Goal: Task Accomplishment & Management: Manage account settings

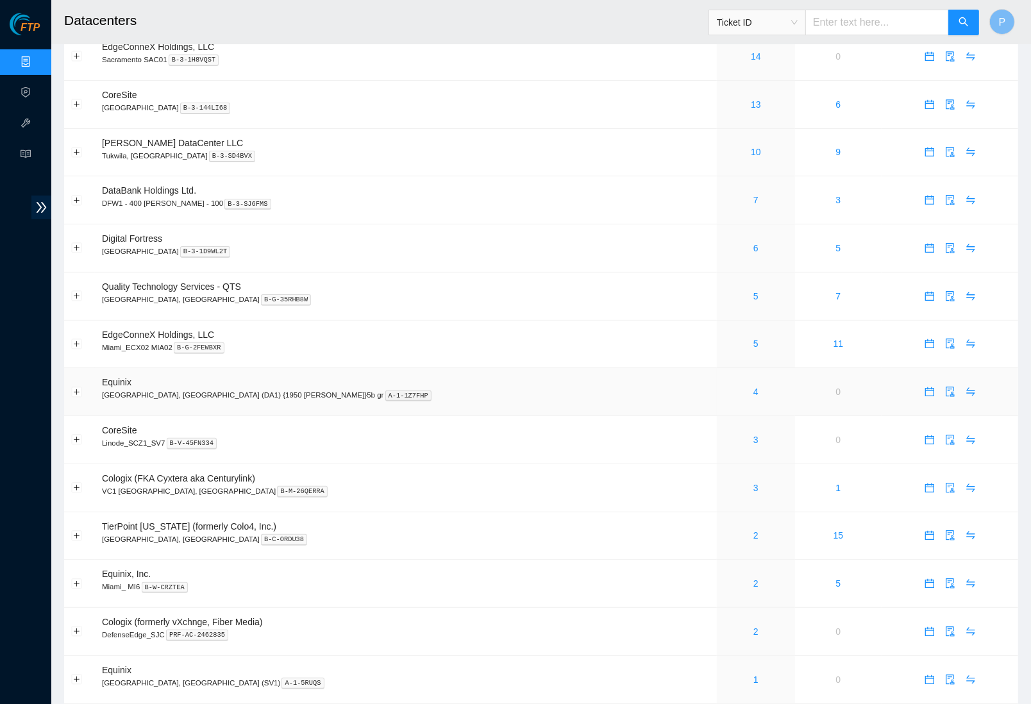
scroll to position [259, 0]
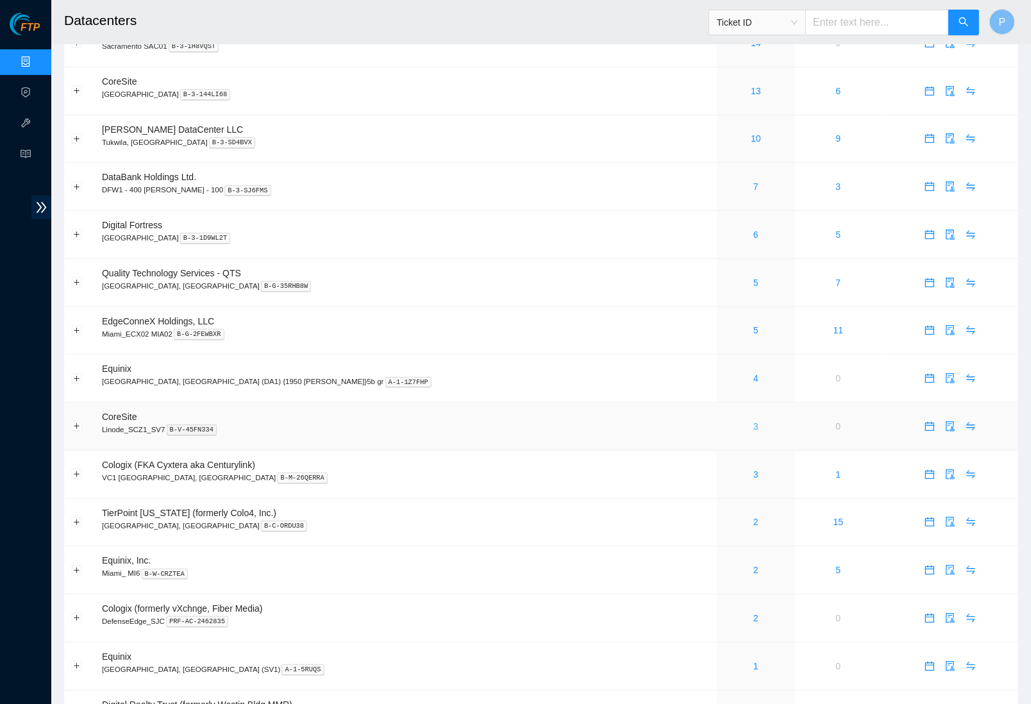
click at [753, 421] on link "3" at bounding box center [755, 426] width 5 height 10
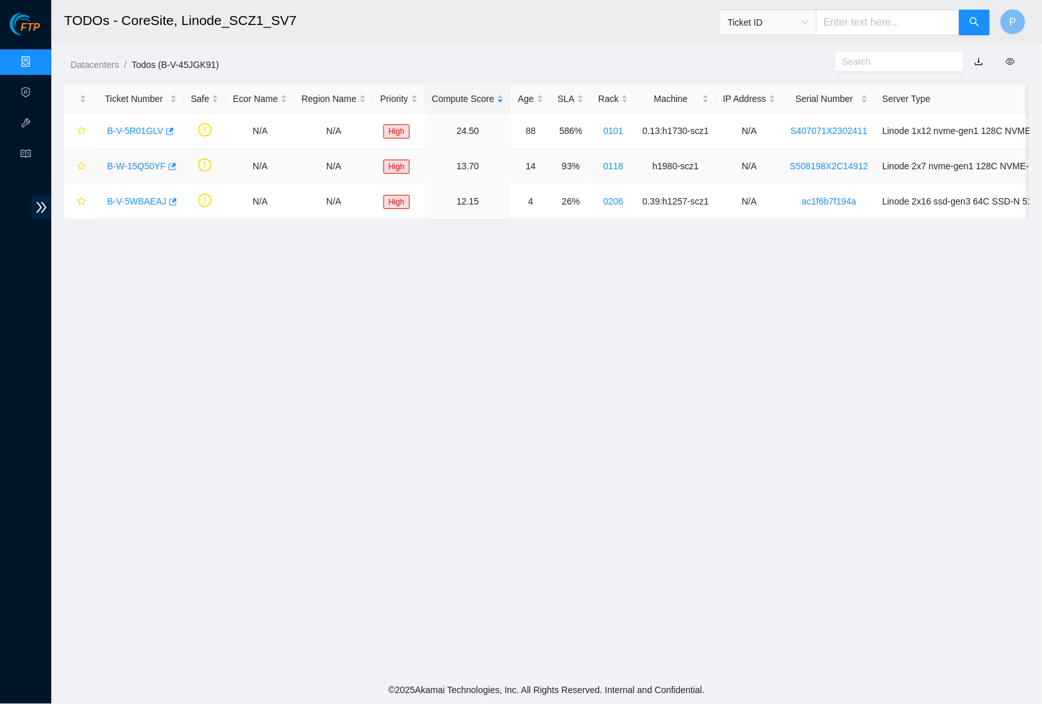
click at [130, 161] on link "B-W-15Q50YF" at bounding box center [136, 166] width 59 height 10
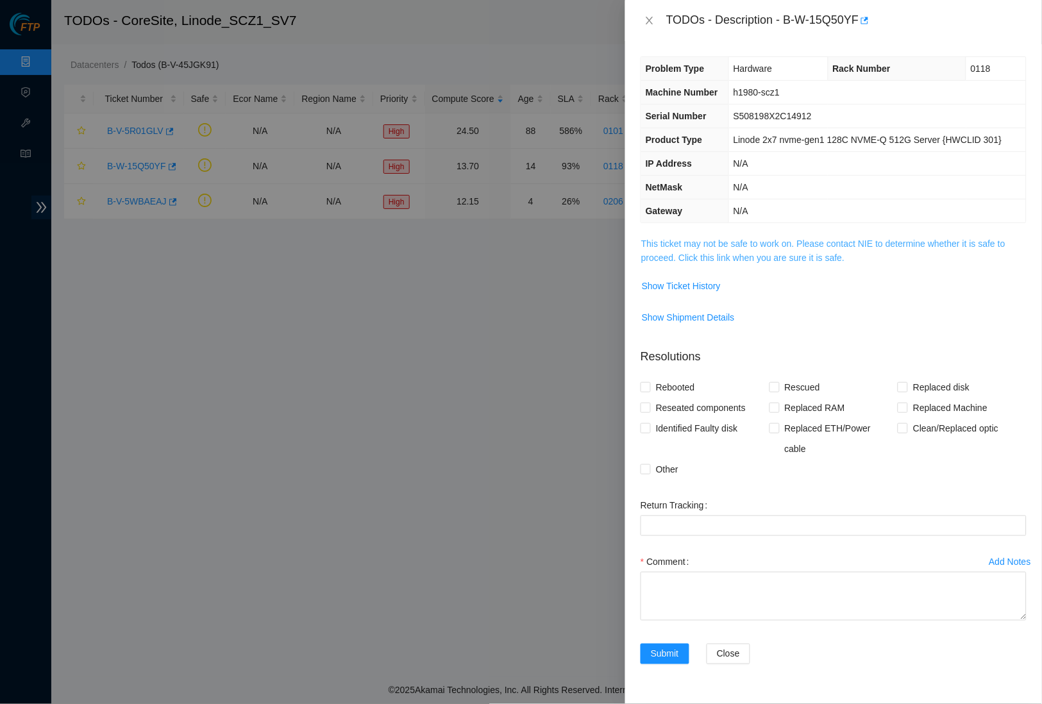
click at [667, 263] on link "This ticket may not be safe to work on. Please contact NIE to determine whether…" at bounding box center [823, 251] width 364 height 24
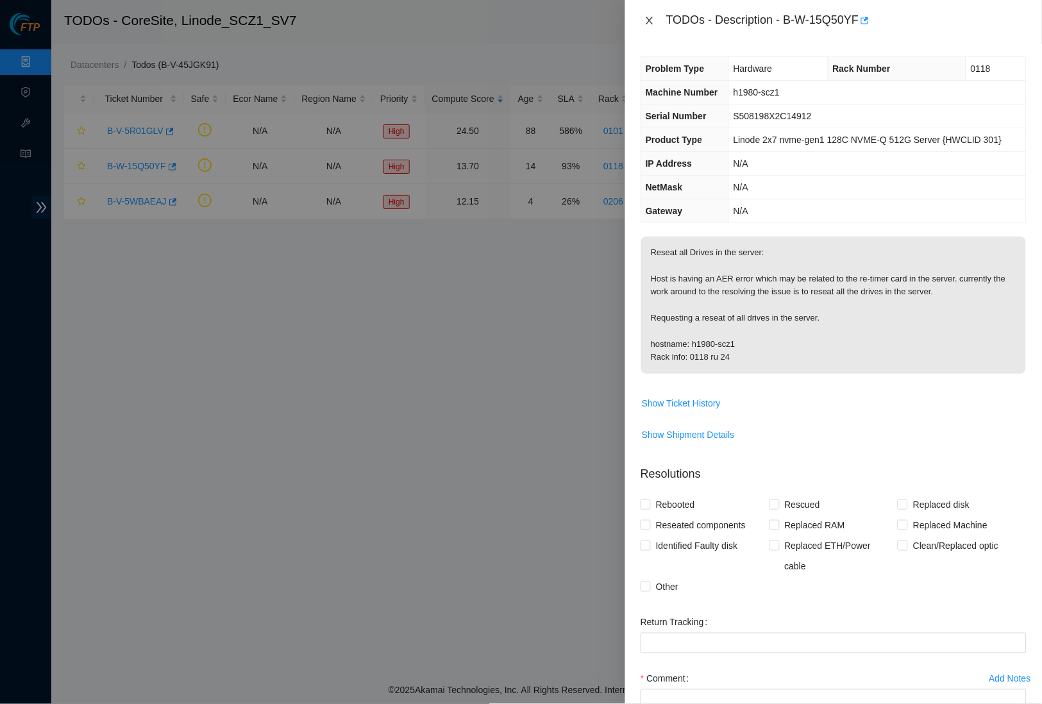
click at [649, 20] on icon "close" at bounding box center [649, 21] width 7 height 8
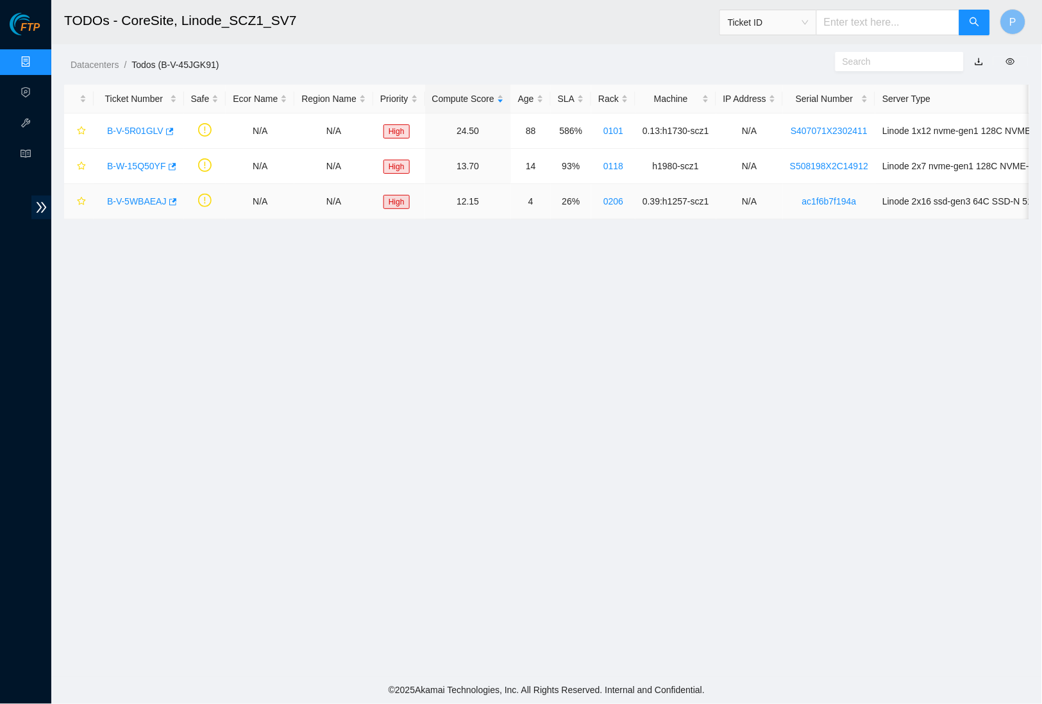
click at [135, 200] on link "B-V-5WBAEAJ" at bounding box center [137, 201] width 60 height 10
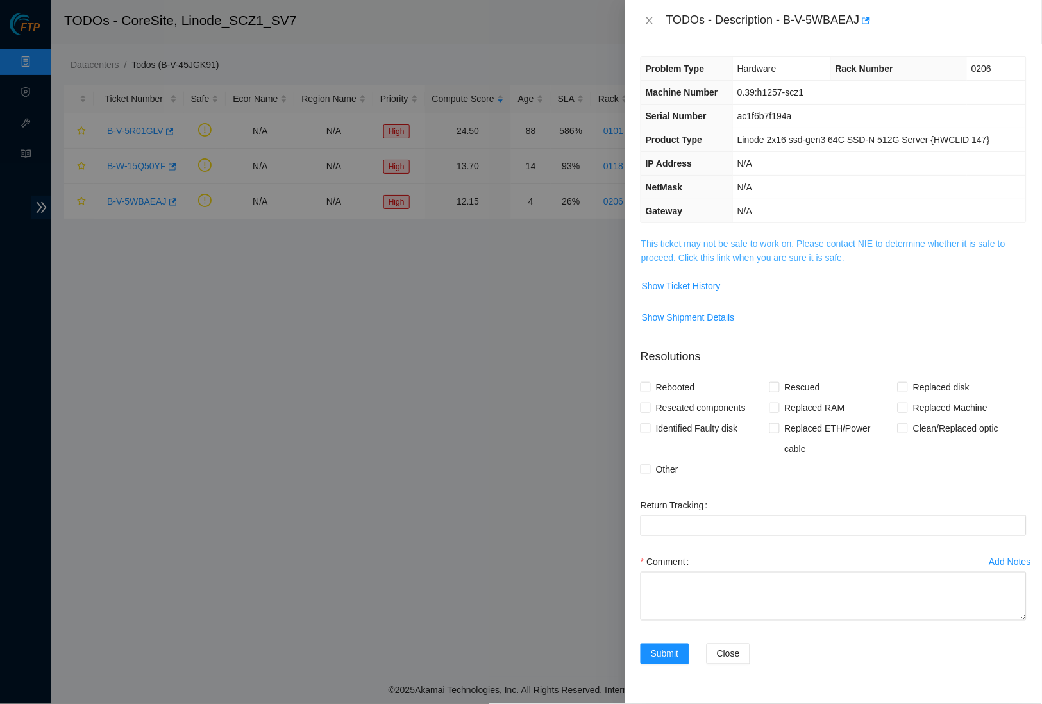
click at [725, 241] on link "This ticket may not be safe to work on. Please contact NIE to determine whether…" at bounding box center [823, 251] width 364 height 24
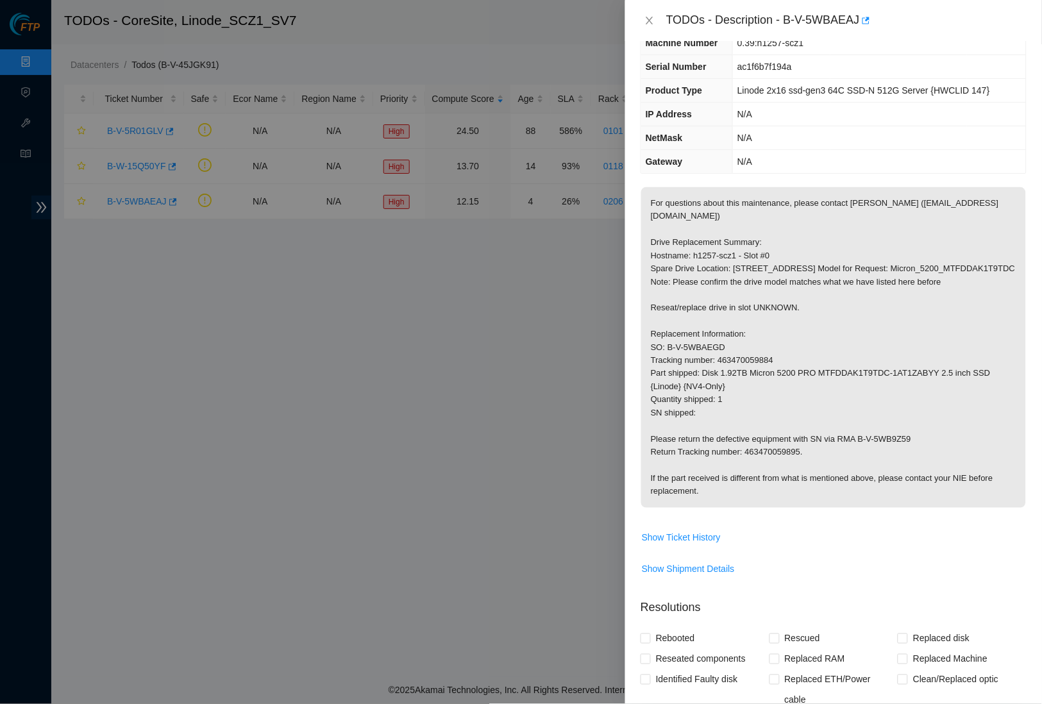
scroll to position [51, 0]
drag, startPoint x: 724, startPoint y: 364, endPoint x: 816, endPoint y: 364, distance: 91.7
click at [816, 364] on p "For questions about this maintenance, please contact [PERSON_NAME] ([EMAIL_ADDR…" at bounding box center [833, 345] width 385 height 321
copy p "463470059884"
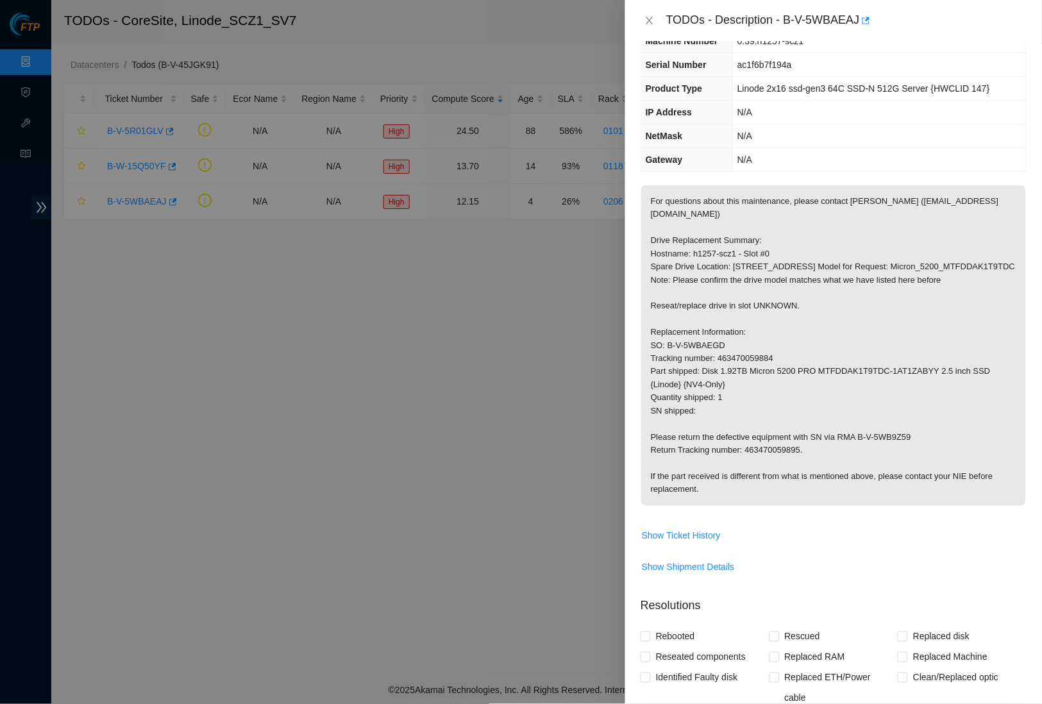
click at [789, 215] on p "For questions about this maintenance, please contact [PERSON_NAME] ([EMAIL_ADDR…" at bounding box center [833, 345] width 385 height 321
click at [652, 18] on icon "close" at bounding box center [649, 20] width 10 height 10
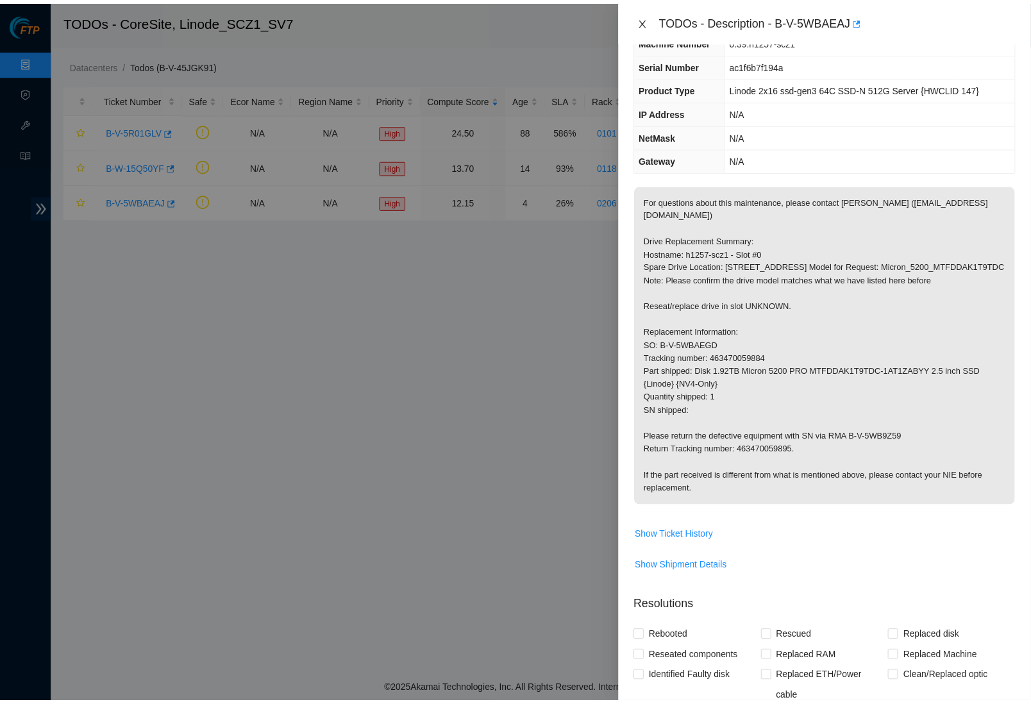
scroll to position [0, 0]
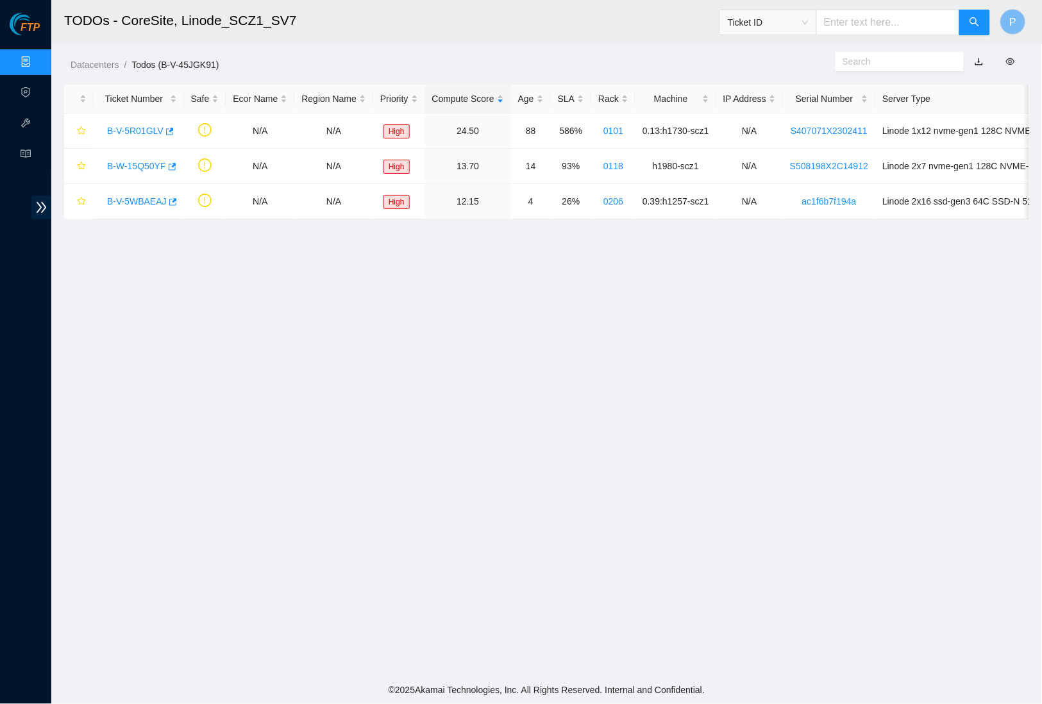
click at [37, 65] on link "Data Centers" at bounding box center [63, 62] width 53 height 10
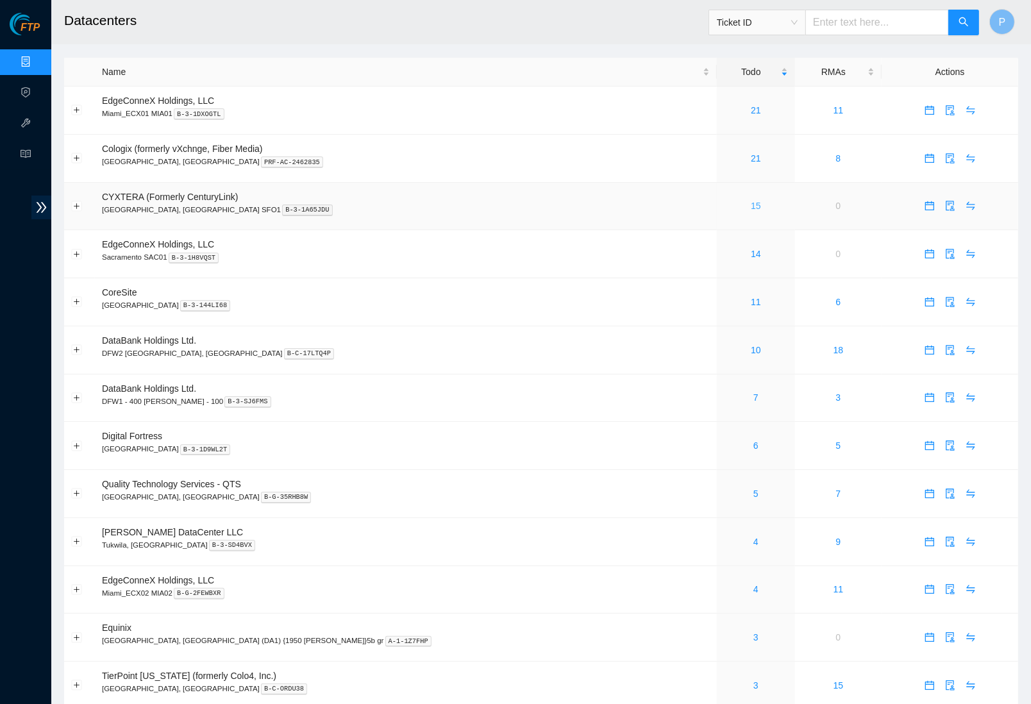
click at [751, 206] on link "15" at bounding box center [756, 206] width 10 height 10
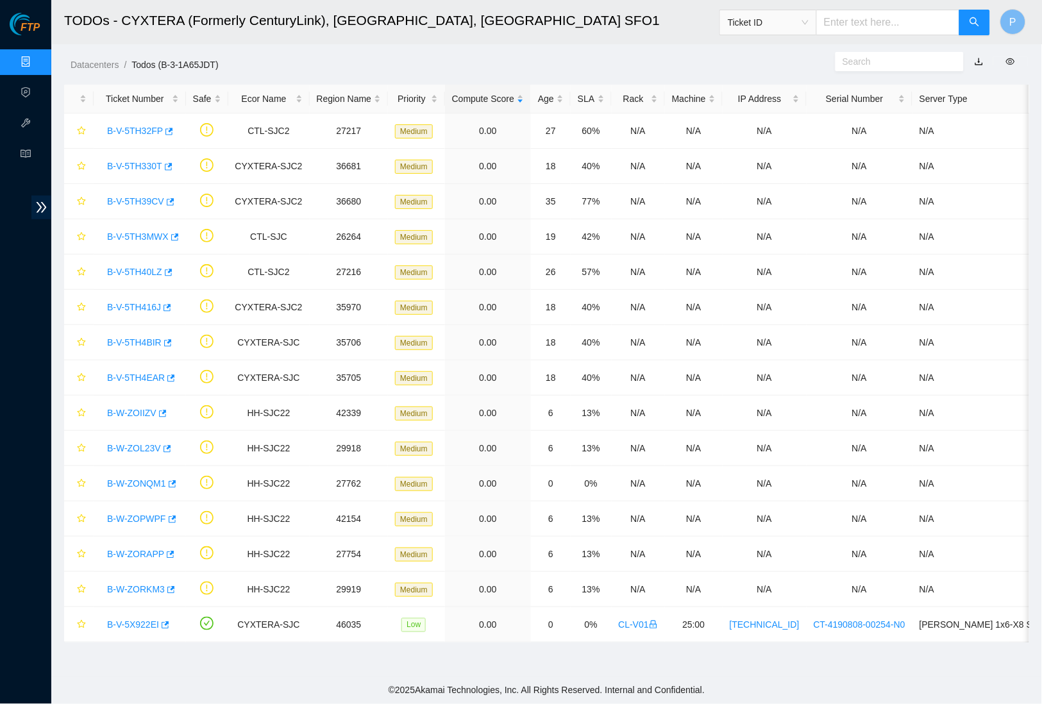
click at [37, 57] on link "Data Centers" at bounding box center [63, 62] width 53 height 10
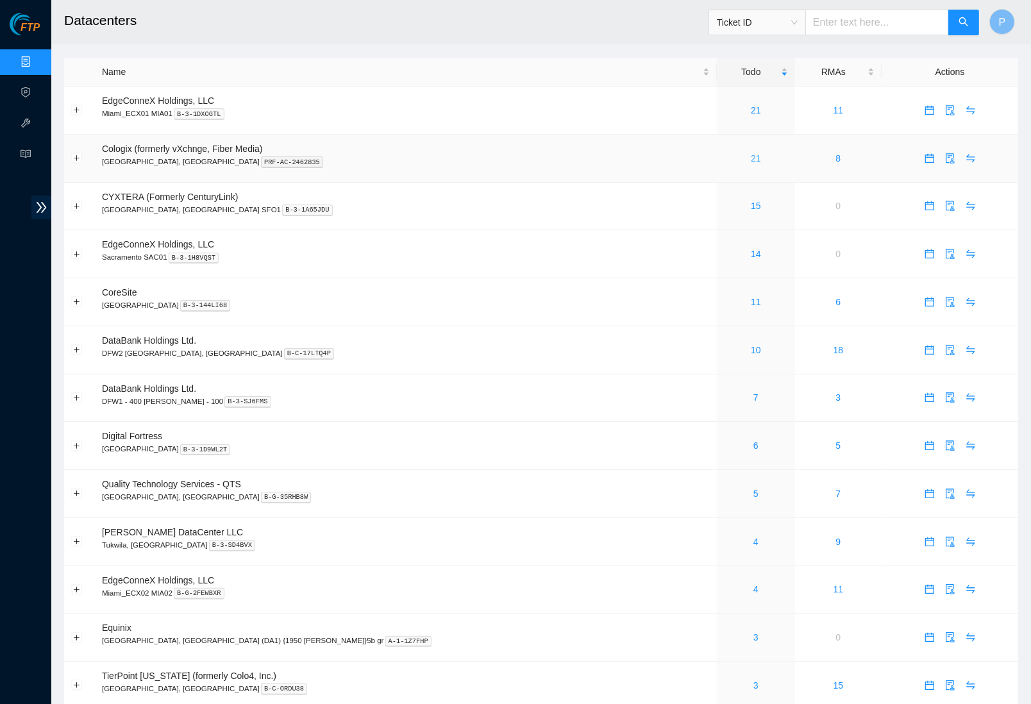
click at [751, 156] on link "21" at bounding box center [756, 158] width 10 height 10
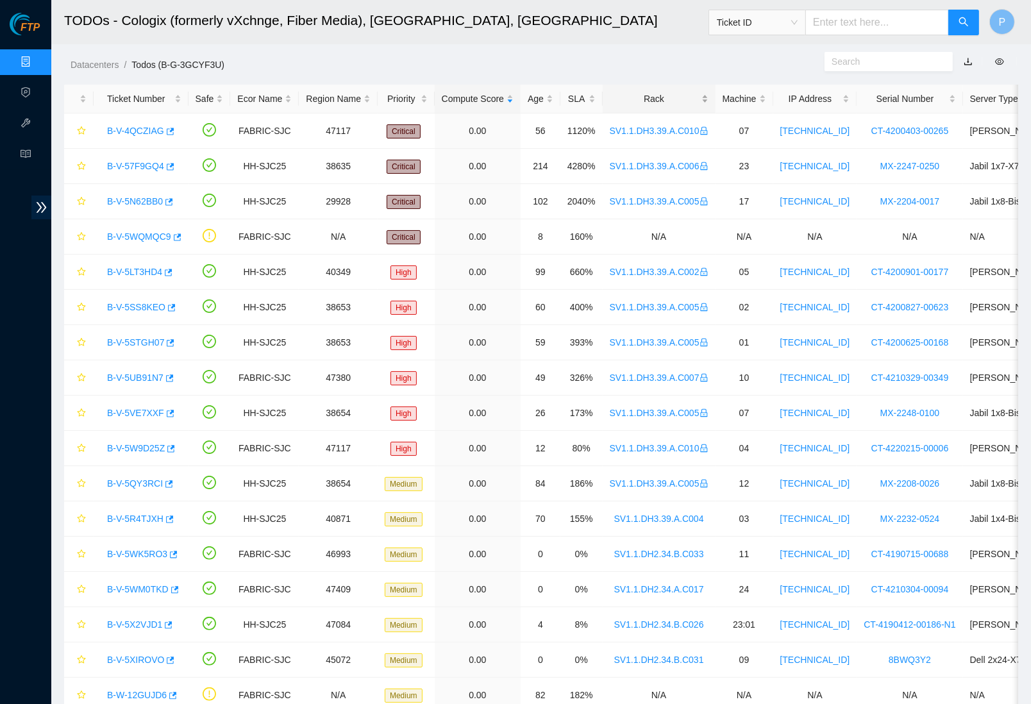
click at [678, 102] on div "Rack" at bounding box center [659, 99] width 99 height 14
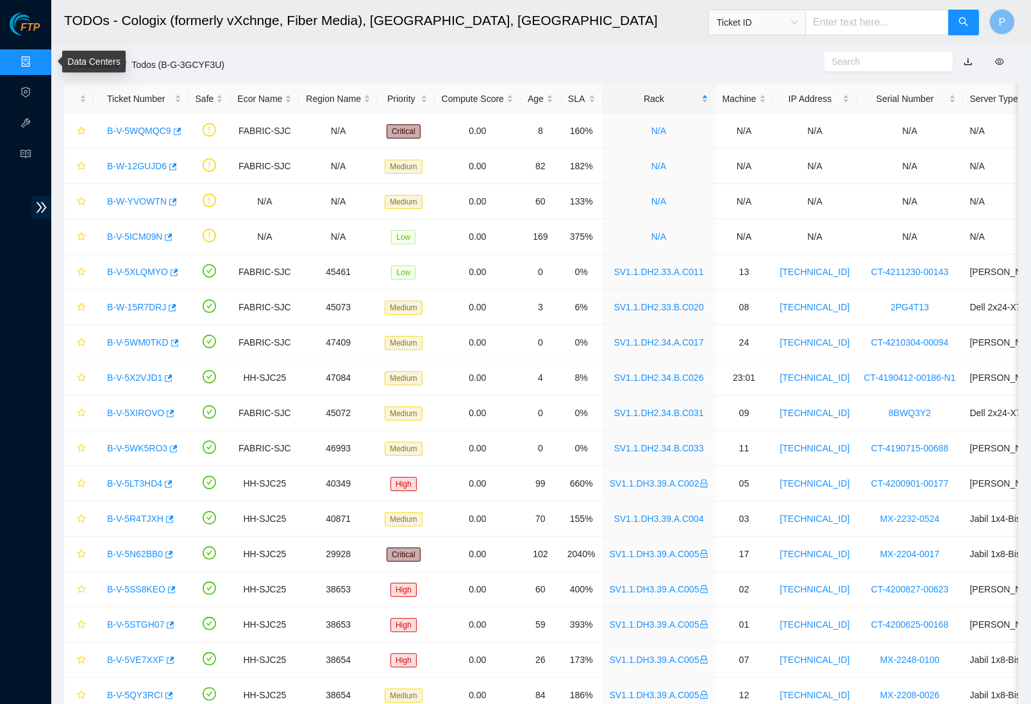
click at [37, 63] on link "Data Centers" at bounding box center [63, 62] width 53 height 10
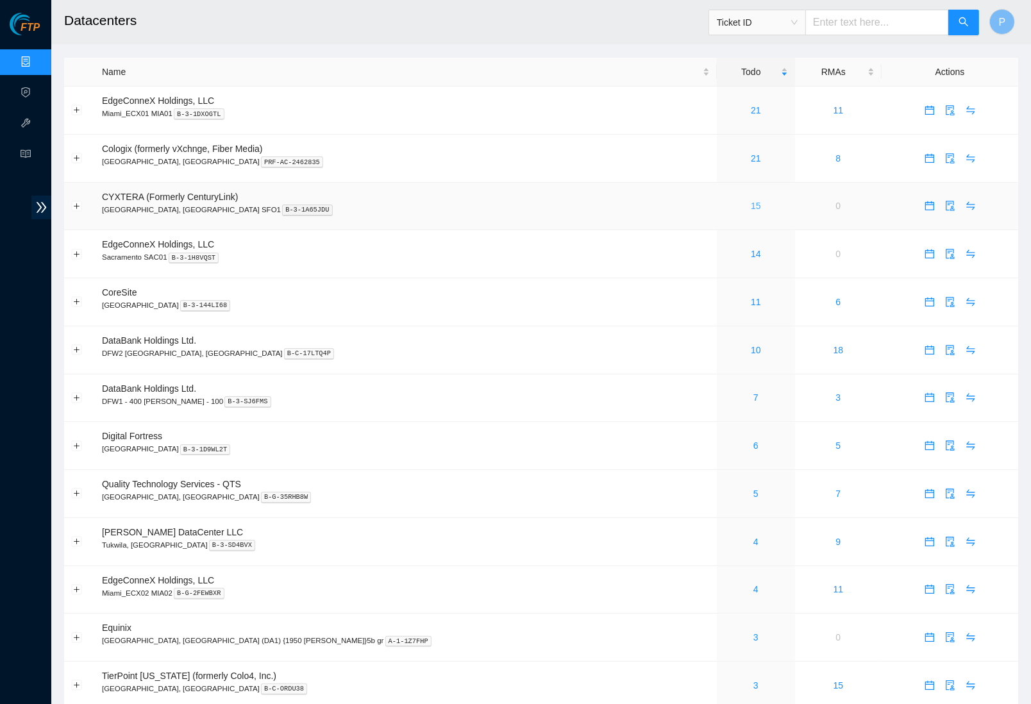
click at [751, 202] on link "15" at bounding box center [756, 206] width 10 height 10
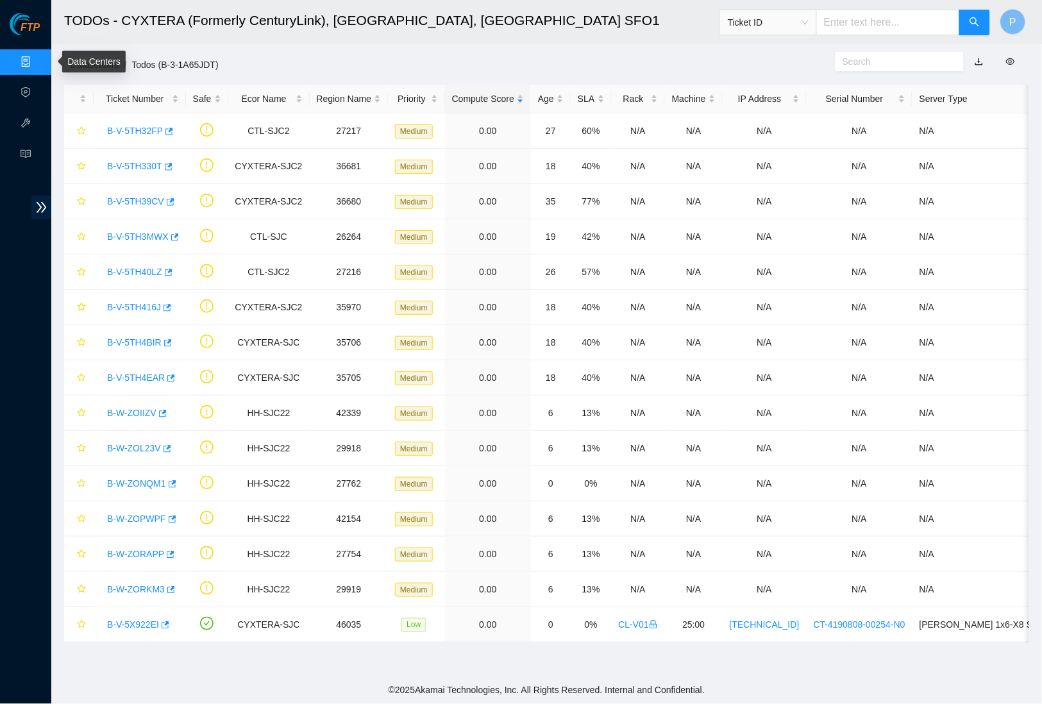
click at [37, 61] on link "Data Centers" at bounding box center [63, 62] width 53 height 10
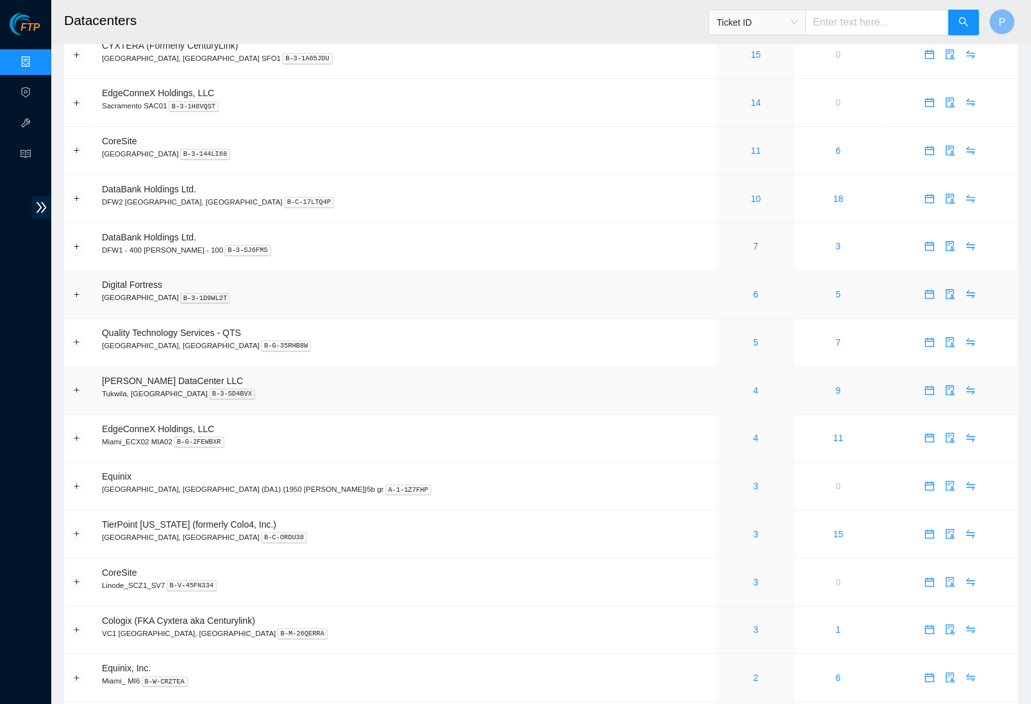
scroll to position [87, 0]
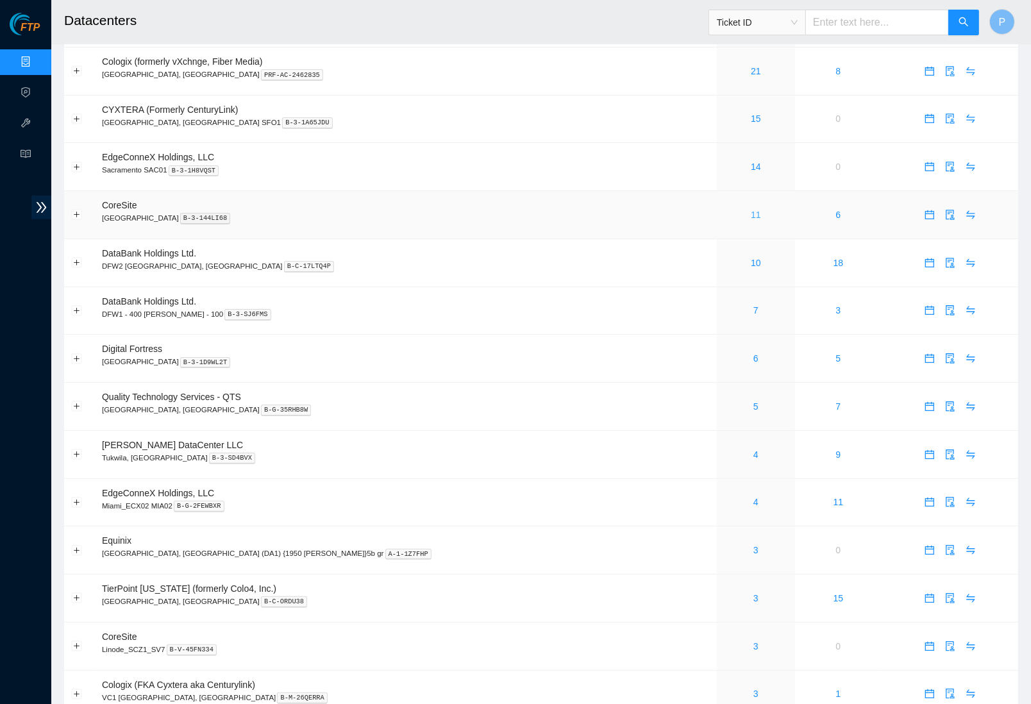
click at [751, 214] on link "11" at bounding box center [756, 215] width 10 height 10
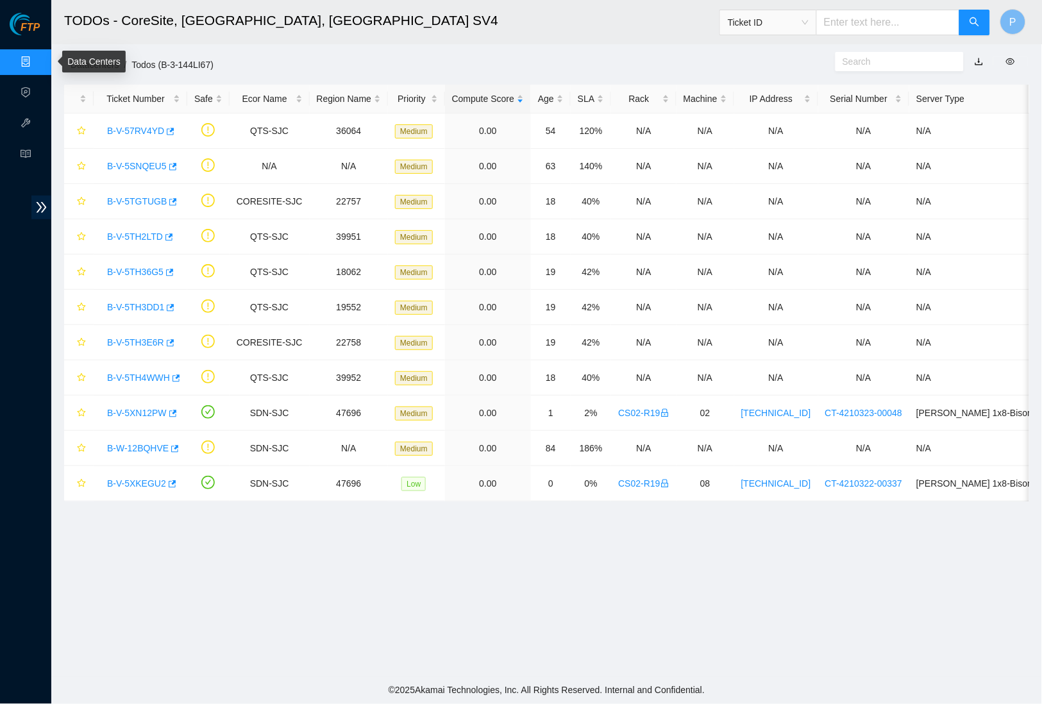
click at [37, 58] on link "Data Centers" at bounding box center [63, 62] width 53 height 10
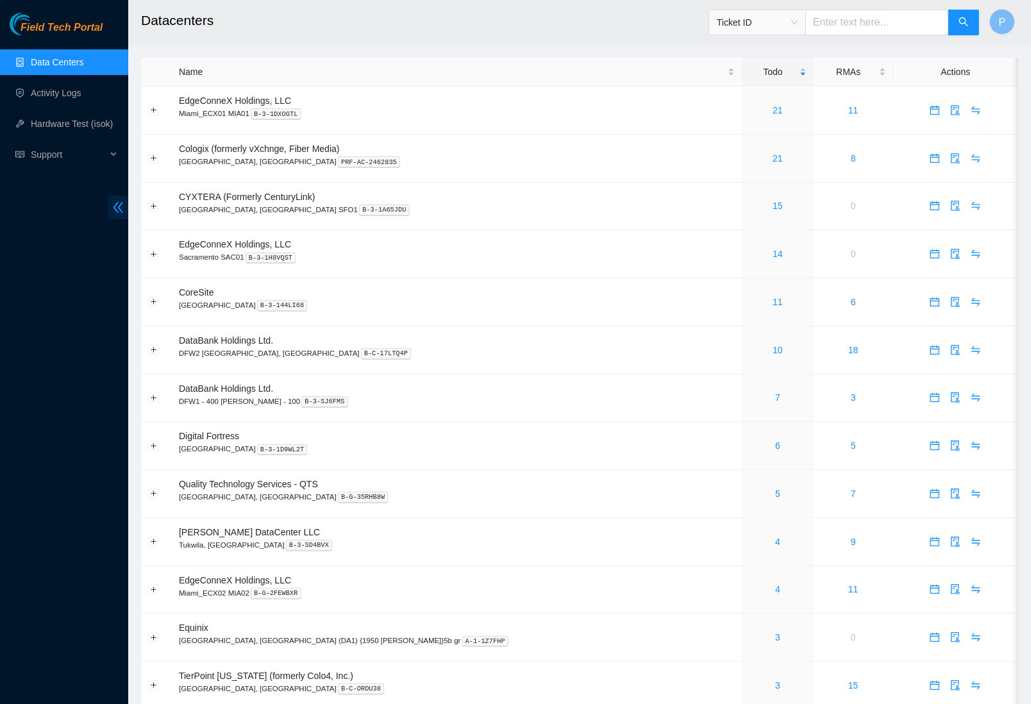
click at [113, 208] on icon "double-left" at bounding box center [118, 207] width 13 height 13
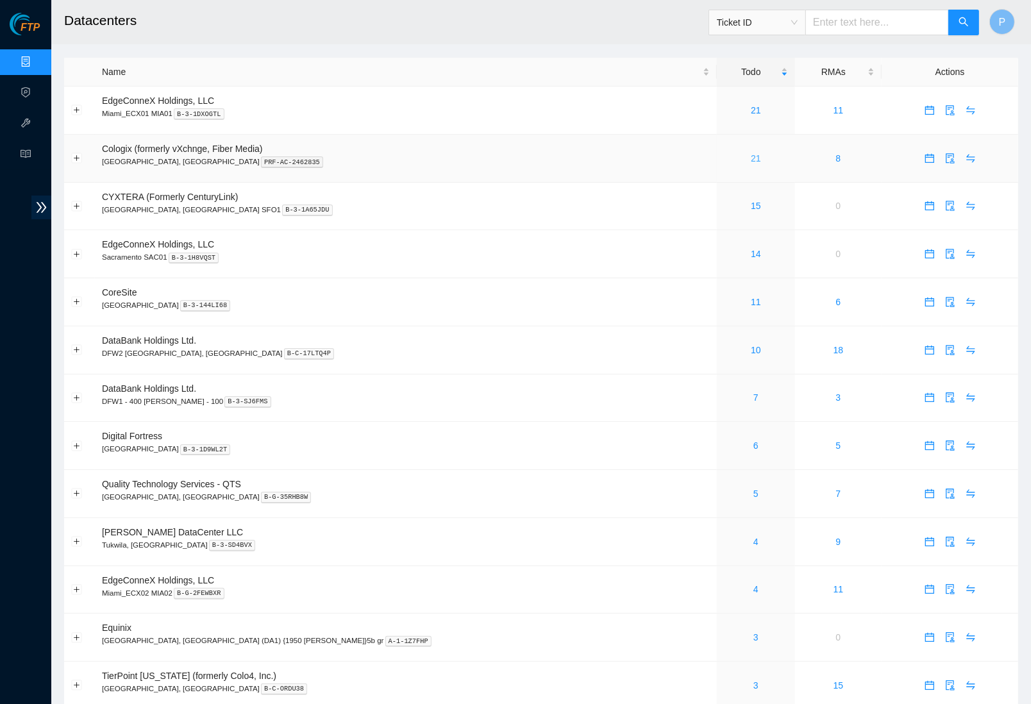
click at [751, 155] on link "21" at bounding box center [756, 158] width 10 height 10
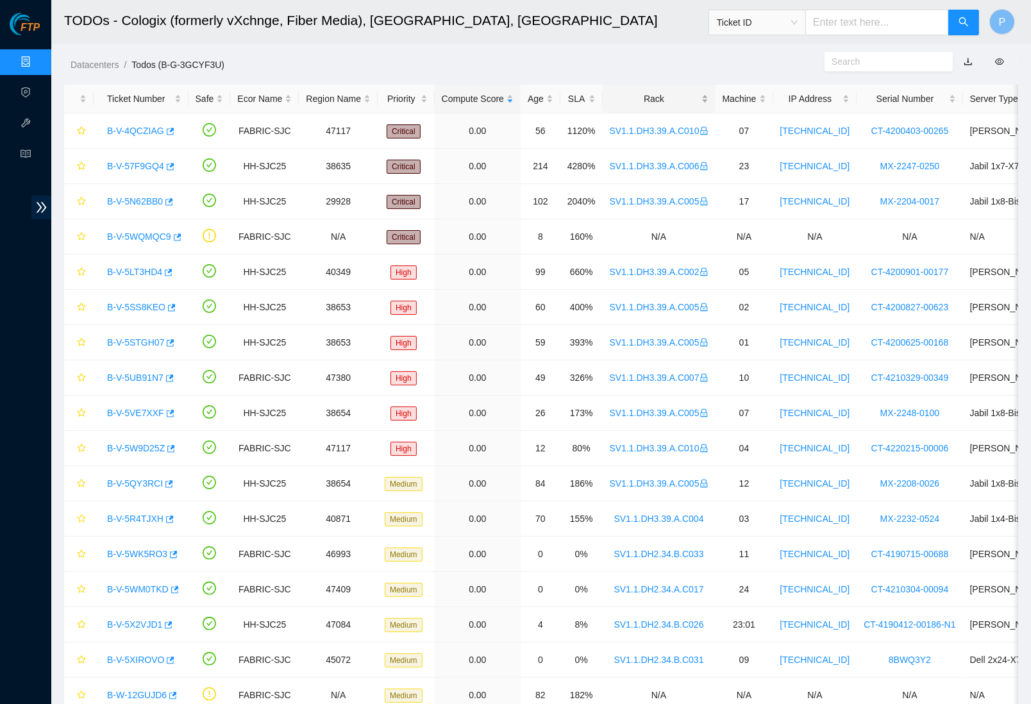
click at [653, 96] on div "Rack" at bounding box center [659, 99] width 99 height 14
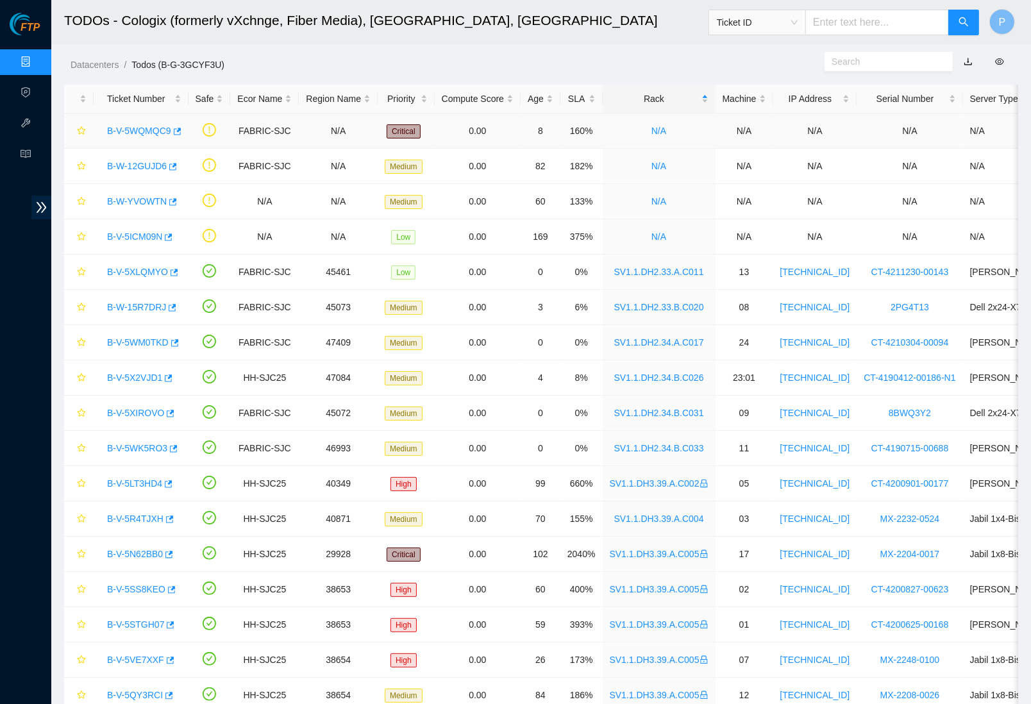
click at [155, 129] on link "B-V-5WQMQC9" at bounding box center [139, 131] width 64 height 10
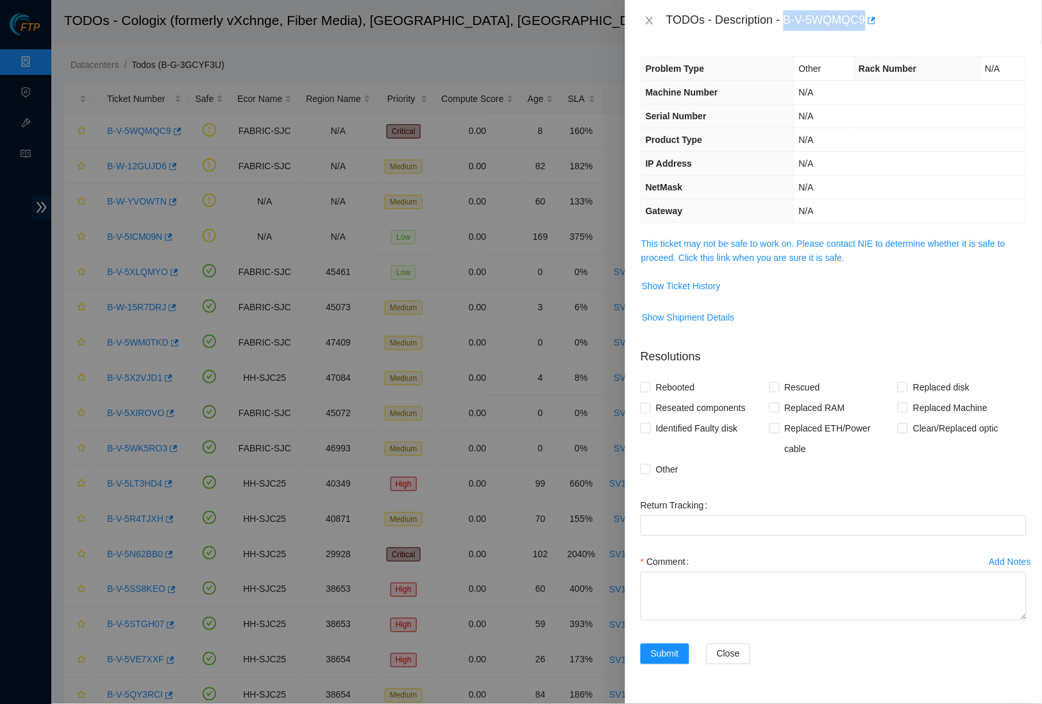
drag, startPoint x: 792, startPoint y: 15, endPoint x: 873, endPoint y: 15, distance: 81.4
click at [873, 15] on div "TODOs - Description - B-V-5WQMQC9" at bounding box center [846, 20] width 360 height 21
copy div "B-V-5WQMQC9"
click at [695, 185] on th "NetMask" at bounding box center [717, 188] width 153 height 24
click at [650, 12] on div "TODOs - Description - B-V-5WQMQC9" at bounding box center [834, 20] width 386 height 21
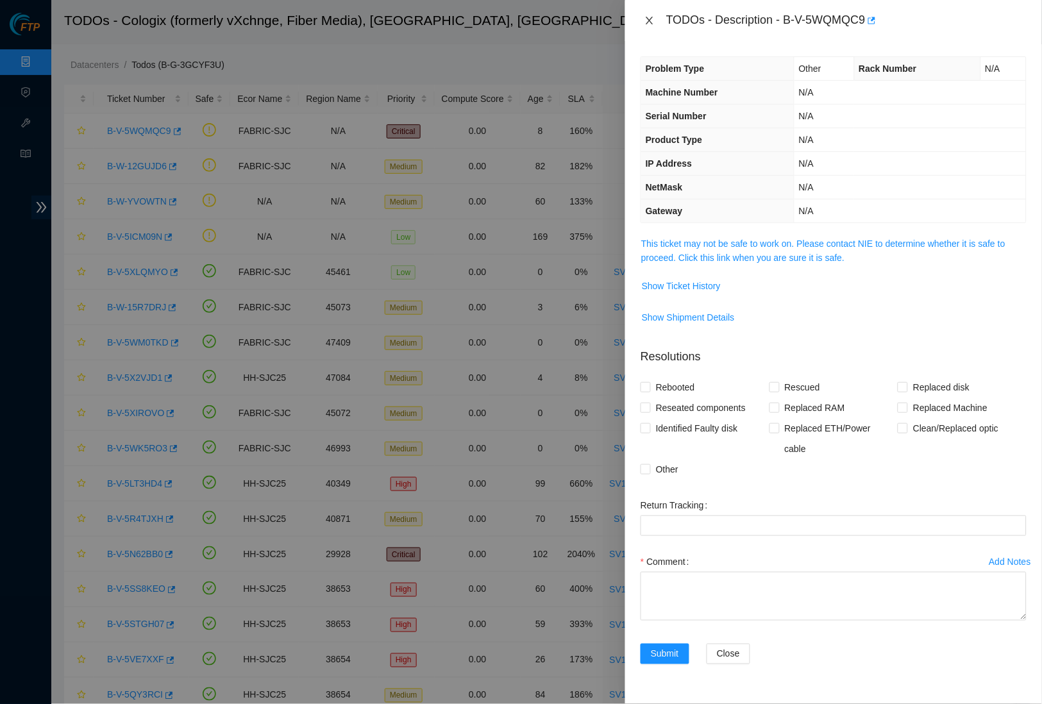
click at [650, 24] on icon "close" at bounding box center [649, 20] width 10 height 10
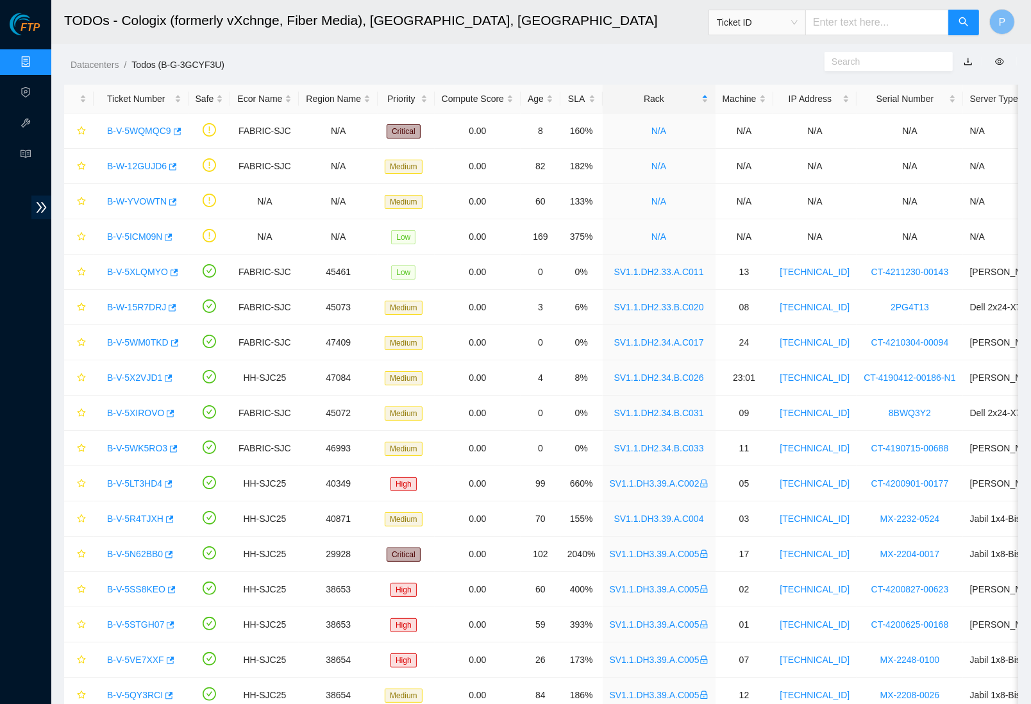
click at [37, 60] on link "Data Centers" at bounding box center [63, 62] width 53 height 10
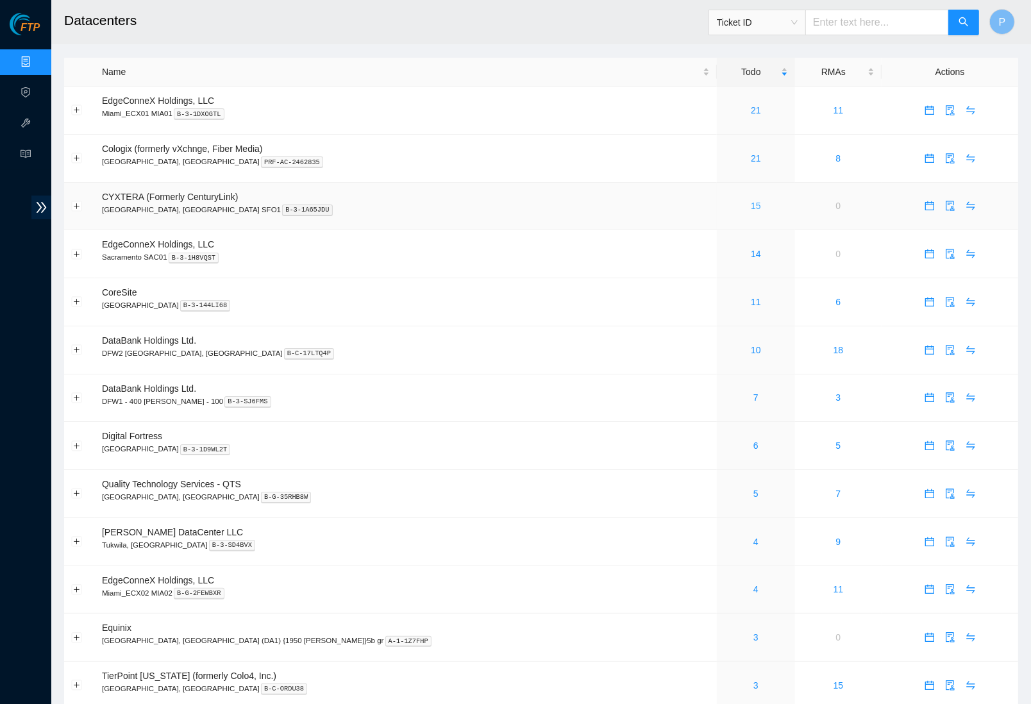
click at [751, 204] on link "15" at bounding box center [756, 206] width 10 height 10
